Goal: Navigation & Orientation: Find specific page/section

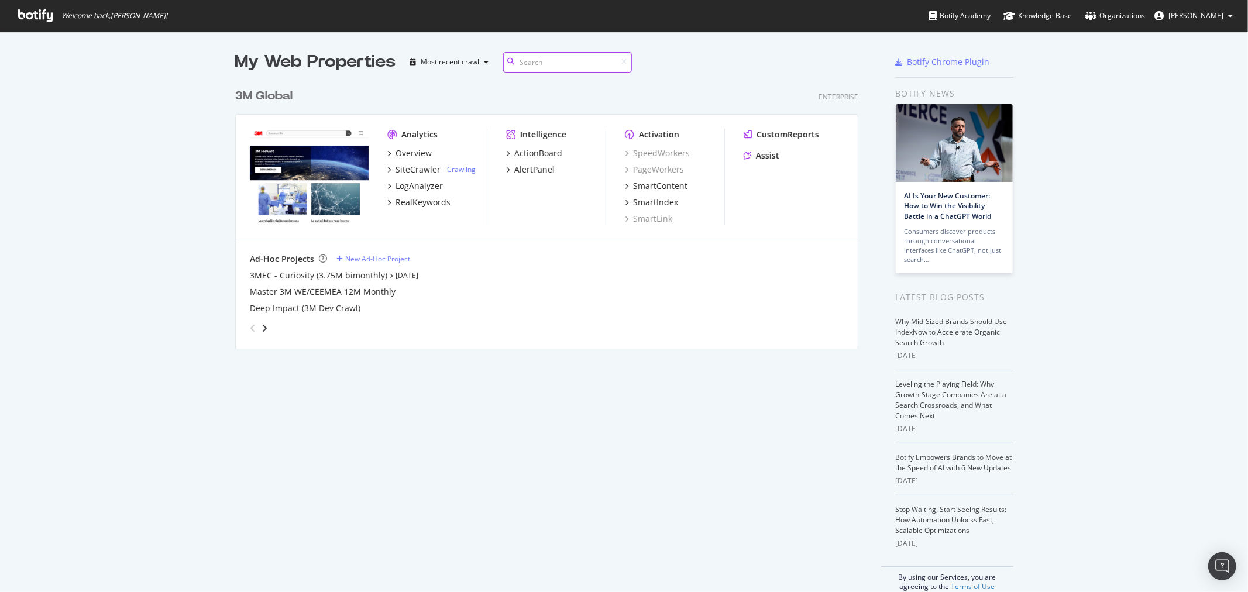
scroll to position [265, 622]
click at [258, 96] on div "3M Global" at bounding box center [263, 96] width 57 height 17
